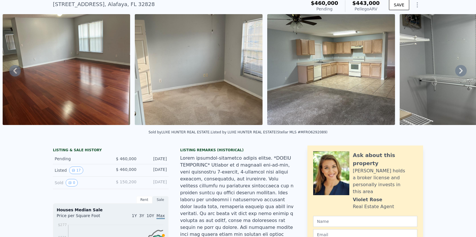
scroll to position [2, 0]
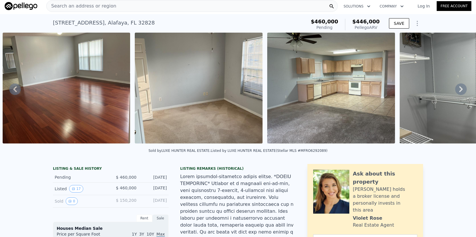
checkbox input "true"
type input "$ 446,000"
type input "-$ 22,024"
click at [67, 7] on span "Search an address or region" at bounding box center [82, 6] width 70 height 7
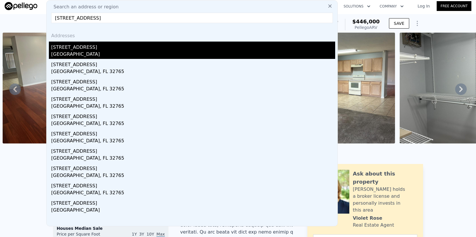
type input "[STREET_ADDRESS]"
click at [79, 51] on div "[GEOGRAPHIC_DATA]" at bounding box center [193, 55] width 284 height 8
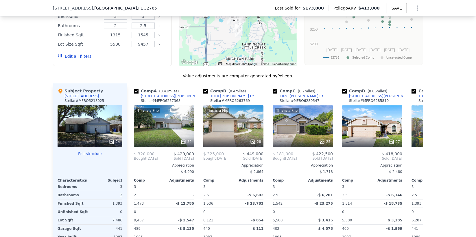
scroll to position [568, 0]
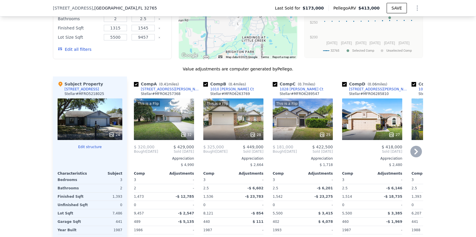
click at [183, 133] on icon at bounding box center [183, 135] width 4 height 4
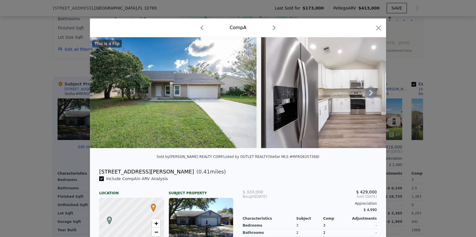
click at [370, 91] on icon at bounding box center [370, 93] width 3 height 6
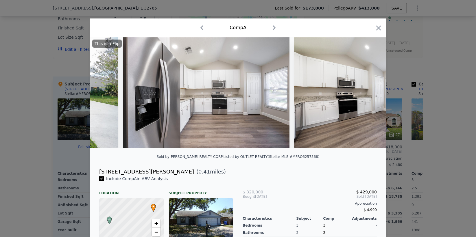
scroll to position [0, 139]
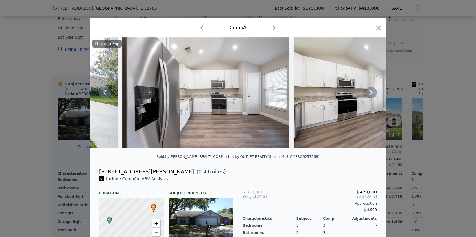
click at [370, 92] on icon at bounding box center [371, 93] width 12 height 12
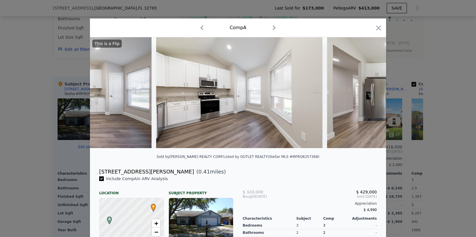
scroll to position [0, 278]
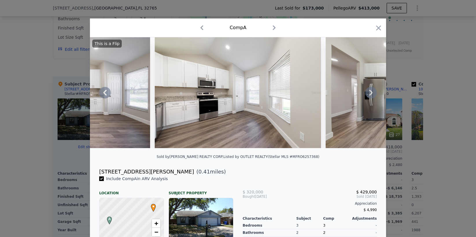
click at [370, 92] on icon at bounding box center [371, 93] width 12 height 12
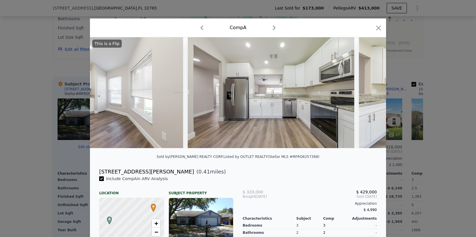
scroll to position [0, 416]
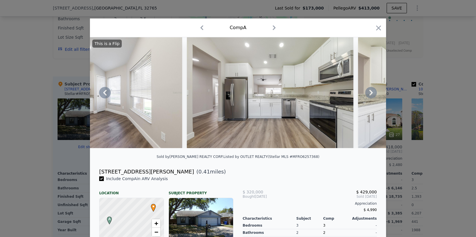
click at [370, 92] on icon at bounding box center [371, 93] width 12 height 12
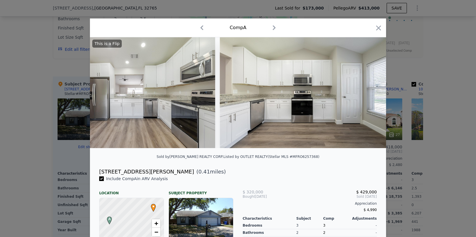
scroll to position [0, 555]
click at [370, 92] on icon at bounding box center [371, 93] width 12 height 12
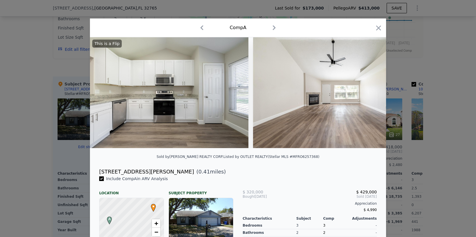
scroll to position [0, 694]
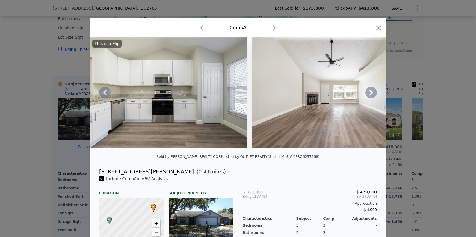
click at [370, 92] on icon at bounding box center [371, 93] width 12 height 12
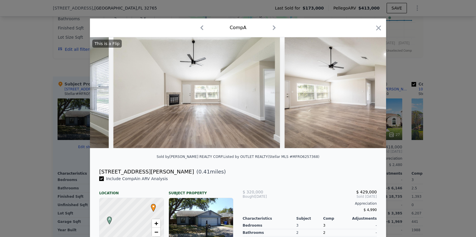
scroll to position [0, 833]
click at [370, 92] on div "This is a Flip" at bounding box center [238, 92] width 296 height 111
click at [370, 92] on icon at bounding box center [371, 93] width 12 height 12
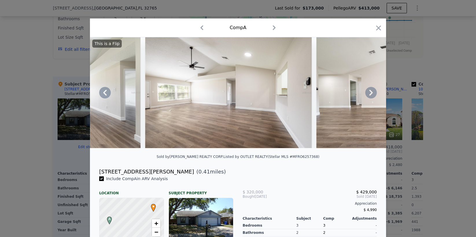
click at [370, 92] on icon at bounding box center [371, 93] width 12 height 12
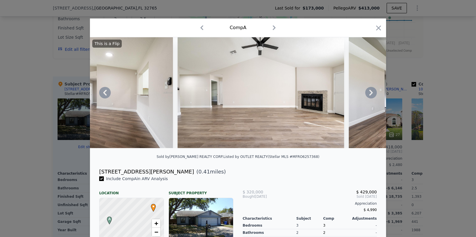
click at [370, 92] on icon at bounding box center [371, 93] width 12 height 12
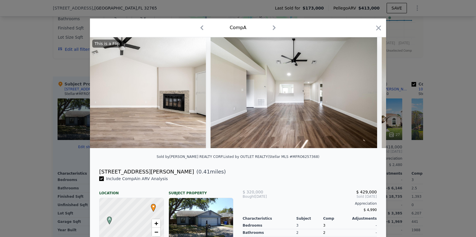
scroll to position [0, 1249]
click at [370, 92] on icon at bounding box center [371, 93] width 12 height 12
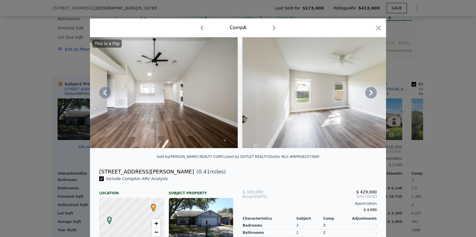
click at [370, 92] on icon at bounding box center [371, 93] width 12 height 12
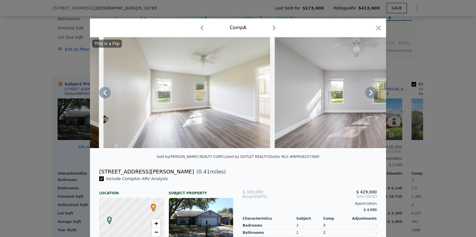
click at [370, 92] on icon at bounding box center [371, 93] width 12 height 12
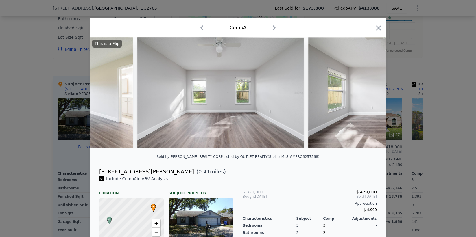
scroll to position [0, 1666]
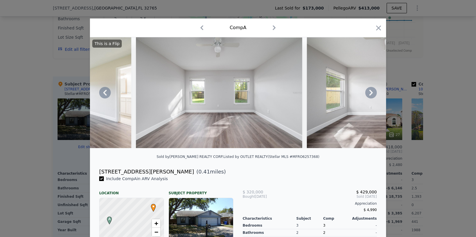
click at [370, 92] on icon at bounding box center [371, 93] width 12 height 12
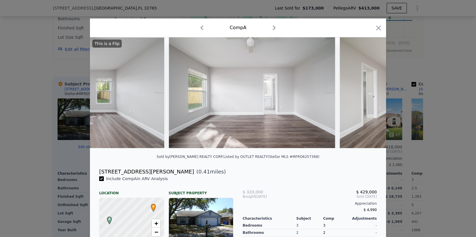
scroll to position [0, 1804]
click at [370, 92] on icon at bounding box center [371, 93] width 12 height 12
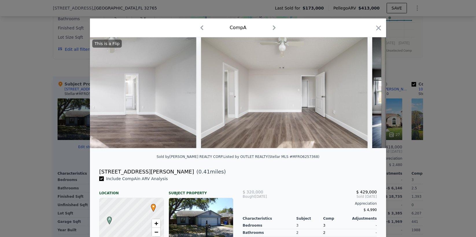
scroll to position [0, 1943]
click at [370, 92] on div at bounding box center [238, 92] width 296 height 111
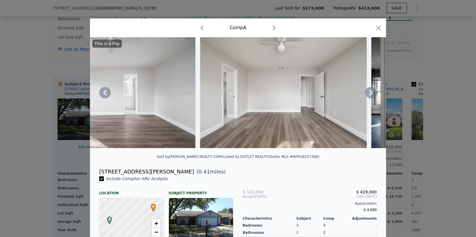
click at [370, 92] on icon at bounding box center [371, 93] width 12 height 12
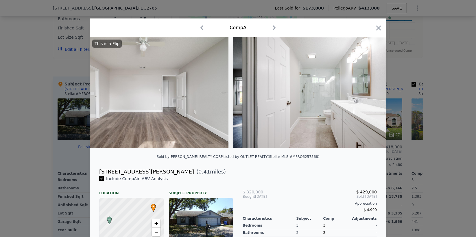
scroll to position [0, 2082]
click at [369, 93] on icon at bounding box center [371, 93] width 12 height 12
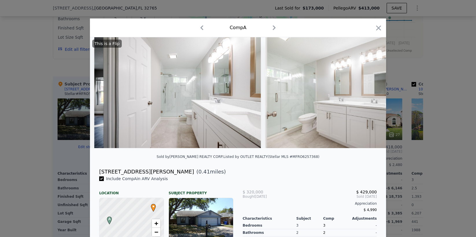
scroll to position [0, 2221]
click at [369, 93] on icon at bounding box center [371, 93] width 12 height 12
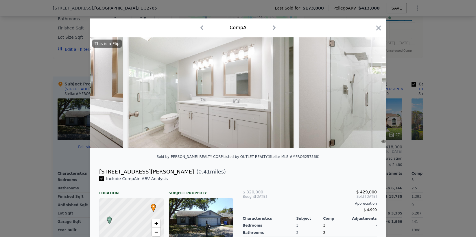
scroll to position [0, 2360]
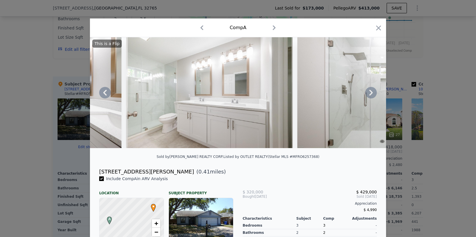
click at [373, 92] on icon at bounding box center [371, 93] width 12 height 12
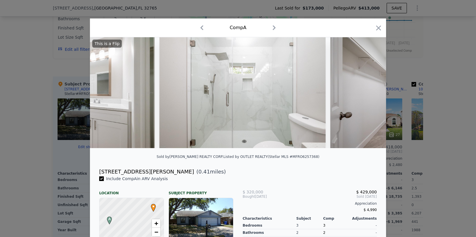
scroll to position [0, 2498]
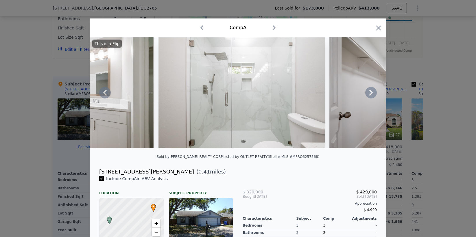
click at [373, 92] on icon at bounding box center [371, 93] width 12 height 12
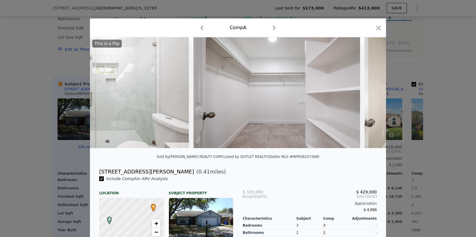
scroll to position [0, 2637]
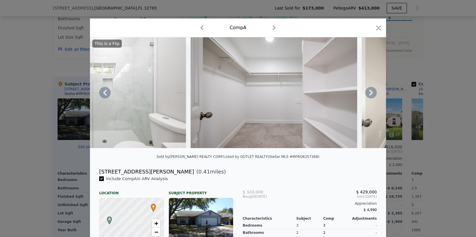
click at [373, 92] on icon at bounding box center [371, 93] width 12 height 12
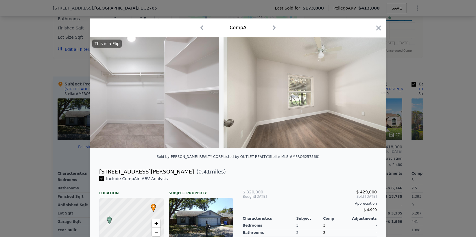
scroll to position [0, 2776]
click at [373, 92] on icon at bounding box center [371, 93] width 12 height 12
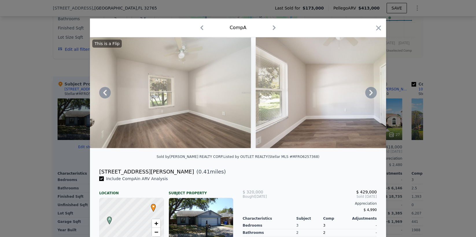
click at [373, 92] on icon at bounding box center [371, 93] width 12 height 12
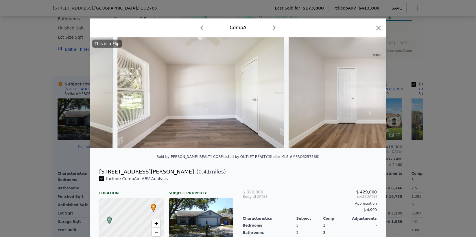
scroll to position [0, 3054]
click at [373, 92] on div "This is a Flip" at bounding box center [238, 92] width 296 height 111
click at [373, 92] on icon at bounding box center [371, 93] width 12 height 12
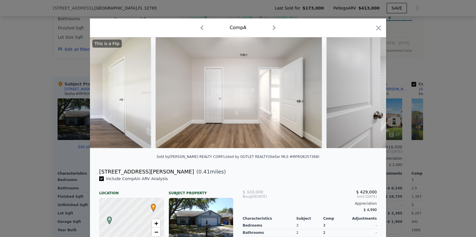
scroll to position [0, 3192]
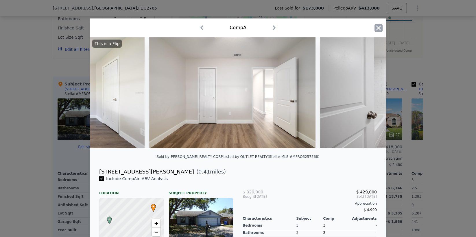
click at [377, 27] on icon "button" at bounding box center [378, 28] width 8 height 8
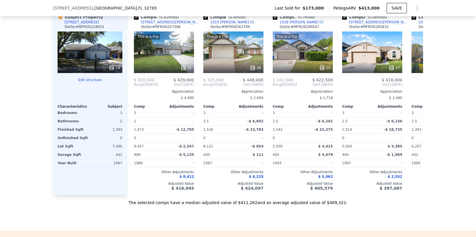
scroll to position [638, 0]
